Goal: Task Accomplishment & Management: Use online tool/utility

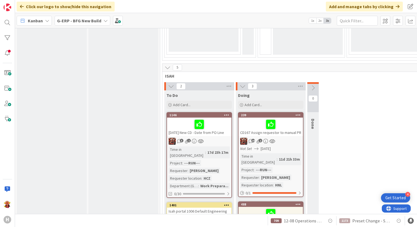
scroll to position [545, 0]
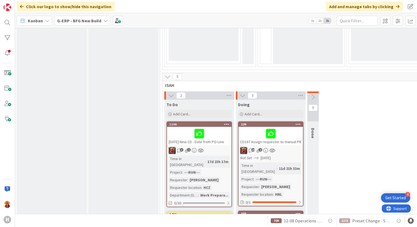
click at [72, 25] on div "G-ERP - BFG New Build" at bounding box center [83, 21] width 56 height 10
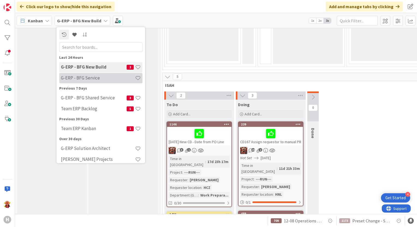
click at [92, 81] on div "G-ERP - BFG Service" at bounding box center [100, 78] width 83 height 10
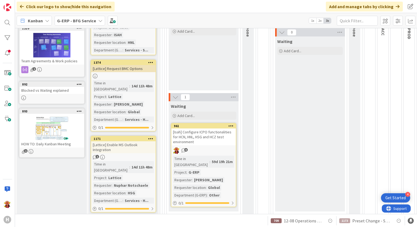
scroll to position [82, 0]
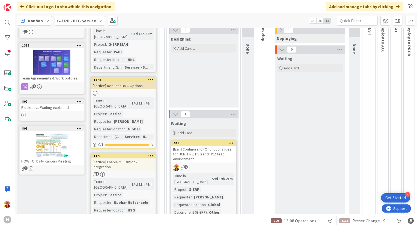
click at [145, 159] on div "[Lattice] Enable MS Outlook Integration" at bounding box center [123, 165] width 64 height 12
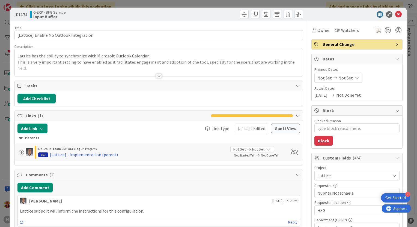
type textarea "x"
click at [158, 77] on div at bounding box center [159, 76] width 6 height 4
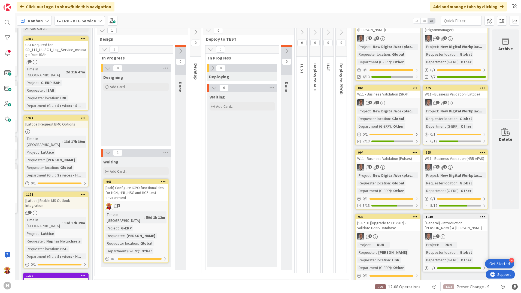
scroll to position [16, 71]
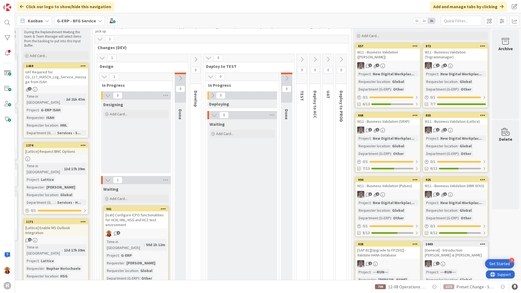
click at [74, 224] on div "[Lattice] Enable MS Outlook Integration" at bounding box center [56, 230] width 64 height 12
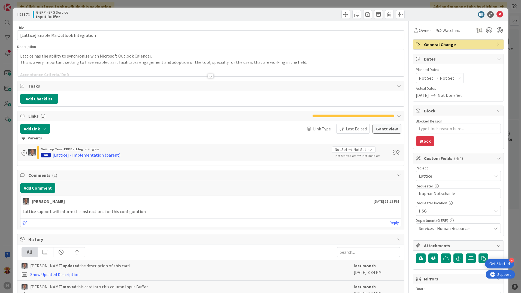
type textarea "x"
click at [210, 78] on div at bounding box center [211, 76] width 6 height 4
